Goal: Navigation & Orientation: Find specific page/section

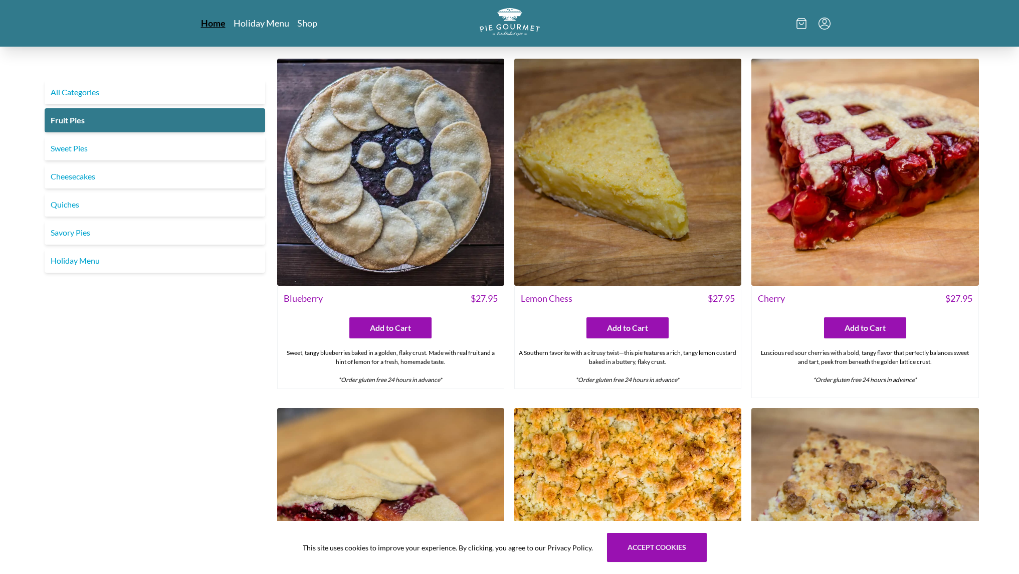
click at [210, 21] on link "Home" at bounding box center [213, 23] width 25 height 12
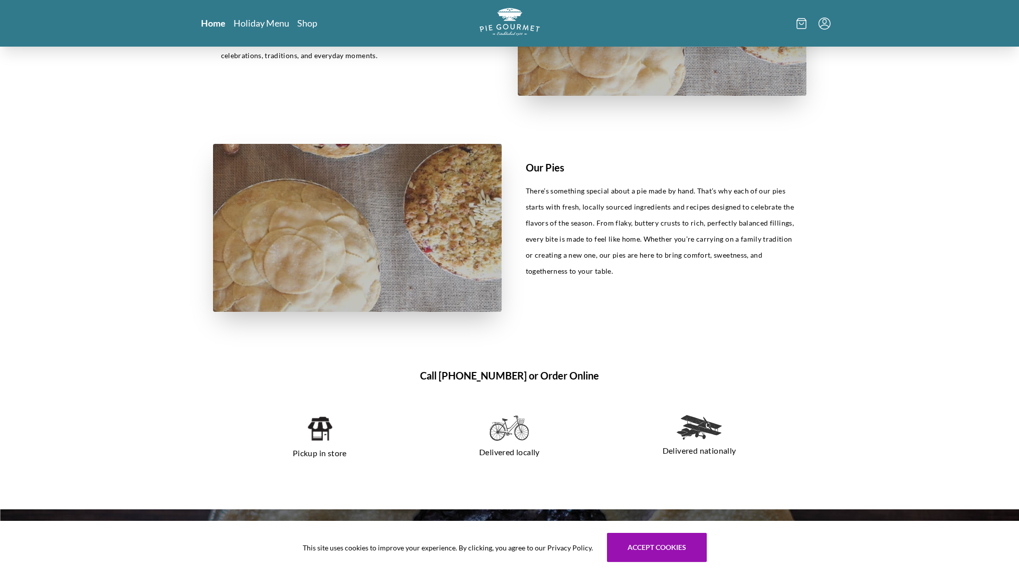
scroll to position [509, 0]
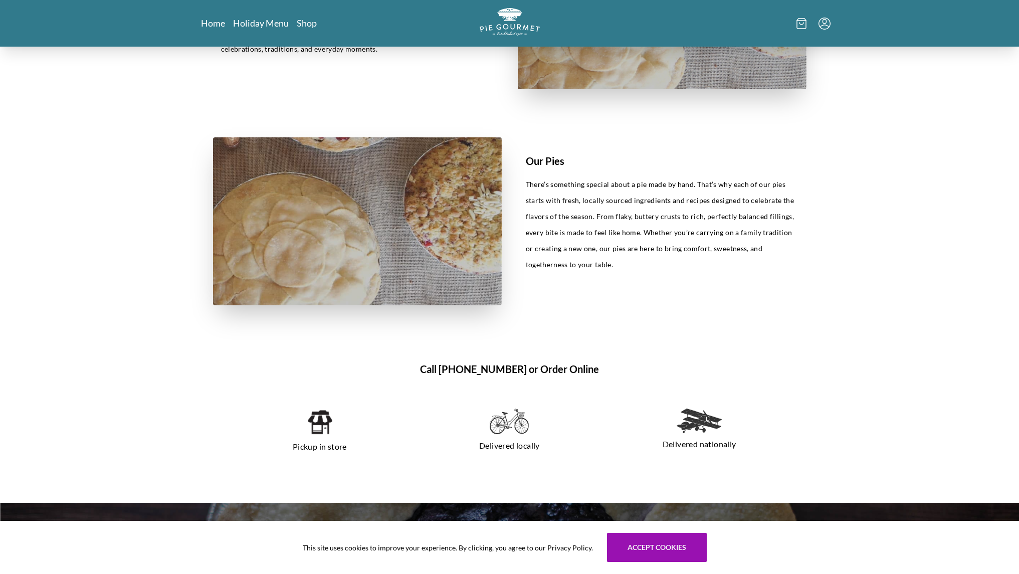
click at [321, 424] on img at bounding box center [320, 422] width 26 height 27
click at [636, 547] on button "Accept cookies" at bounding box center [657, 547] width 100 height 29
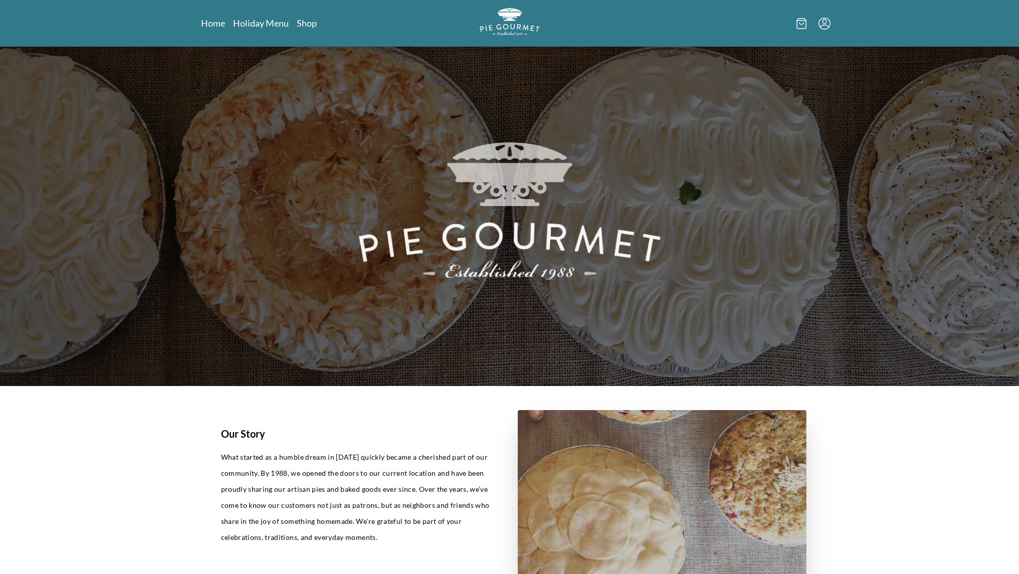
scroll to position [0, 0]
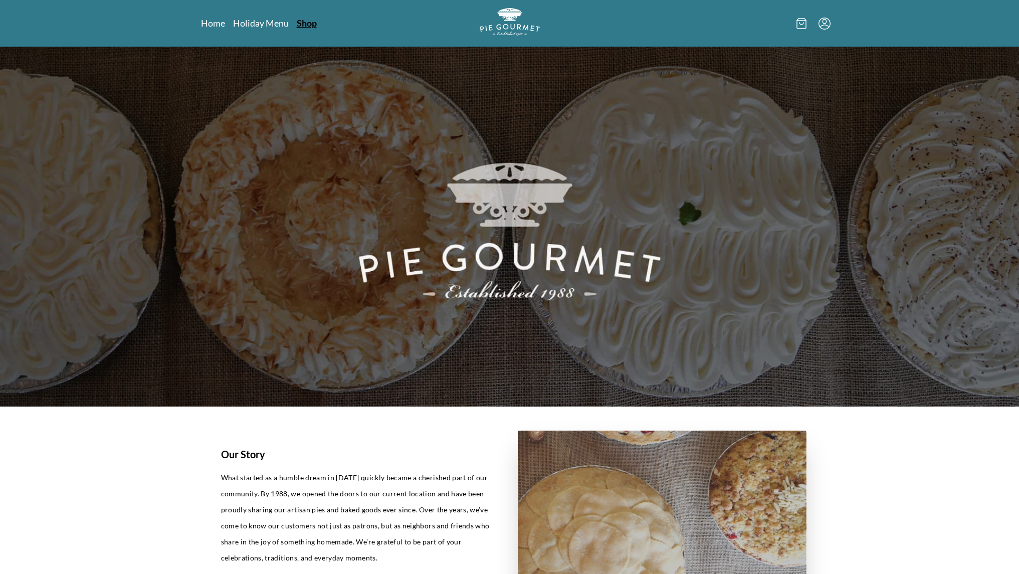
click at [300, 25] on link "Shop" at bounding box center [307, 23] width 20 height 12
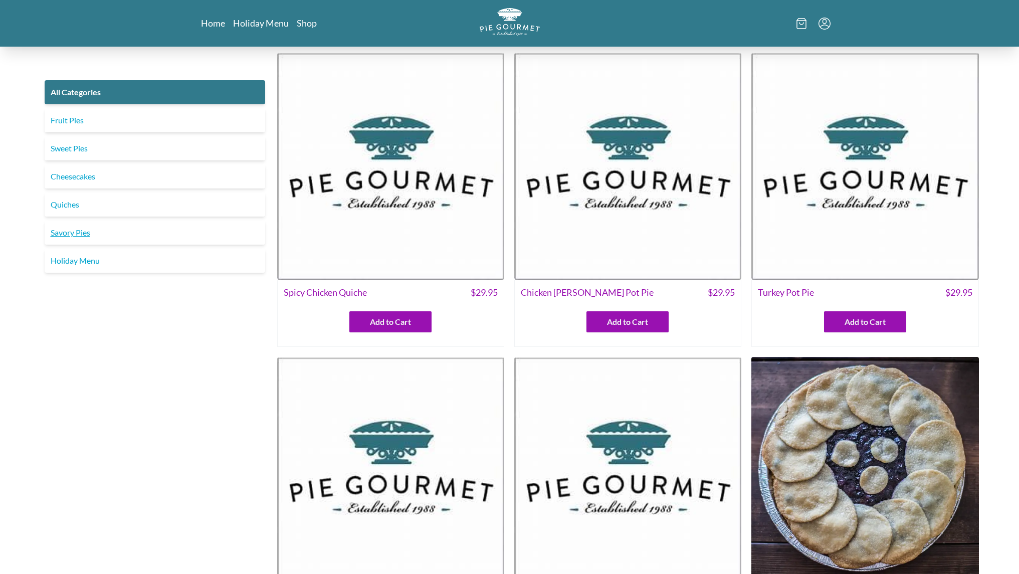
click at [71, 230] on link "Savory Pies" at bounding box center [155, 233] width 221 height 24
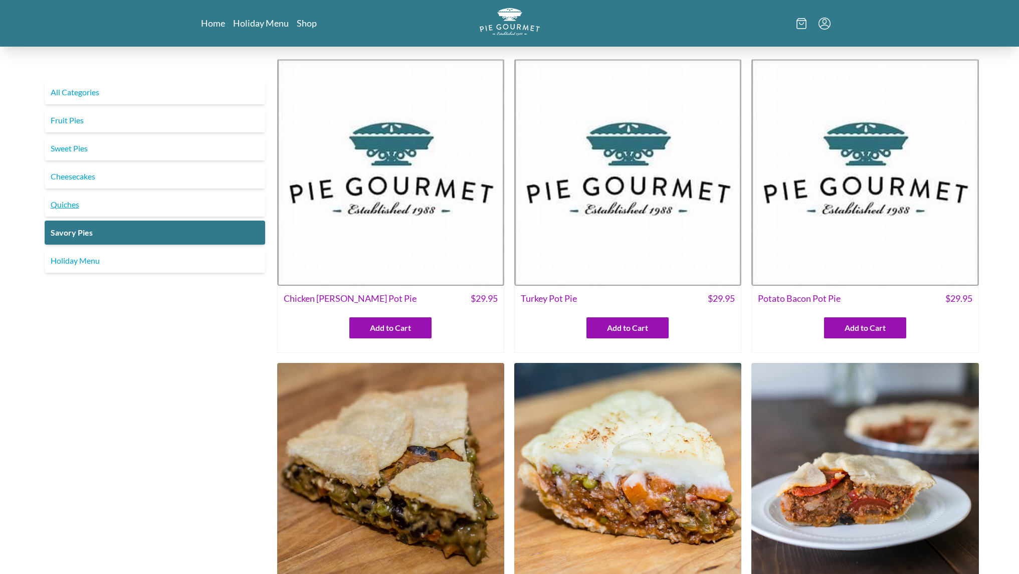
click at [69, 205] on link "Quiches" at bounding box center [155, 205] width 221 height 24
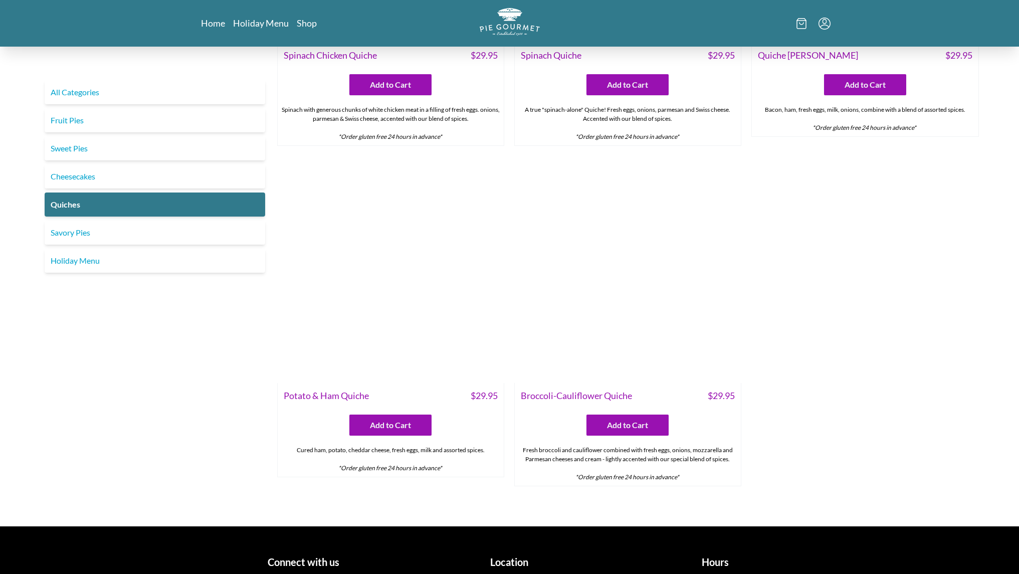
scroll to position [523, 0]
